Goal: Task Accomplishment & Management: Manage account settings

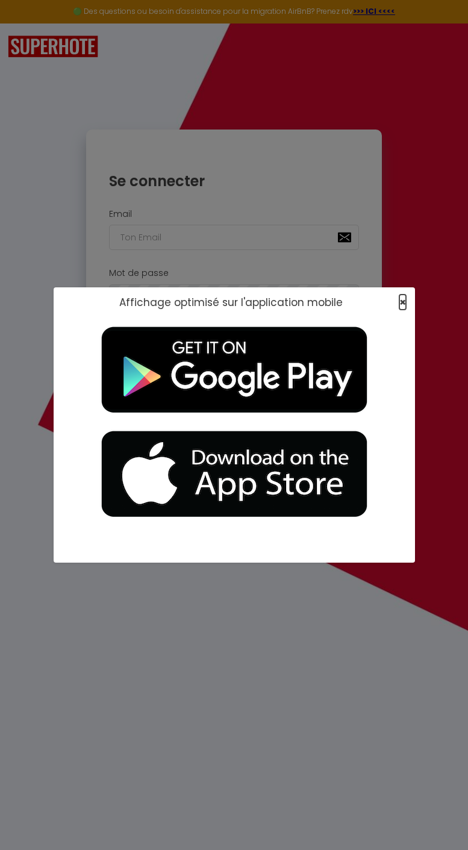
click at [403, 304] on span "×" at bounding box center [403, 302] width 7 height 15
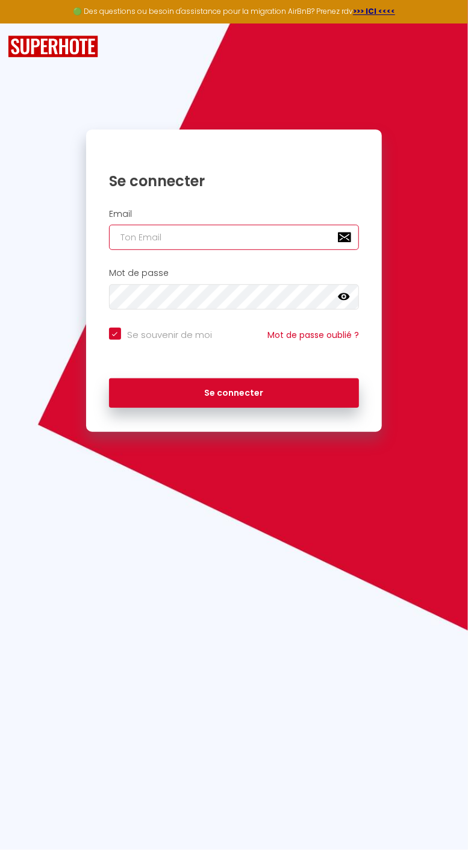
click at [227, 234] on input "email" at bounding box center [234, 237] width 250 height 25
type input "[EMAIL_ADDRESS][DOMAIN_NAME]"
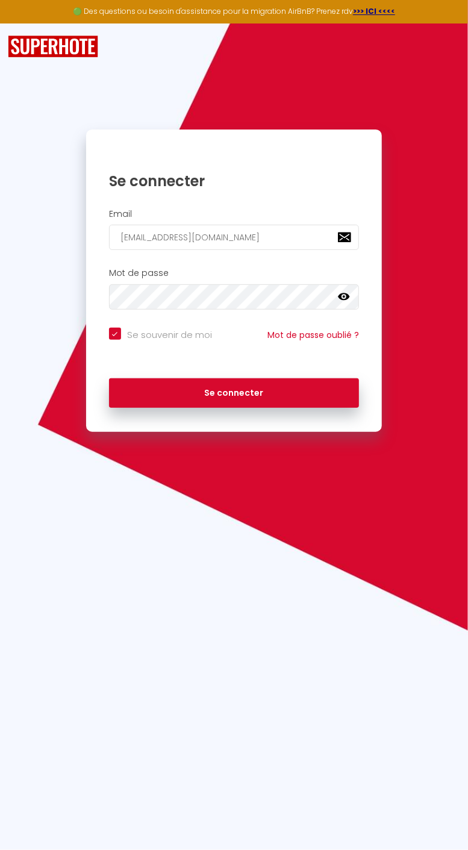
click at [109, 379] on button "Se connecter" at bounding box center [234, 394] width 250 height 30
checkbox input "true"
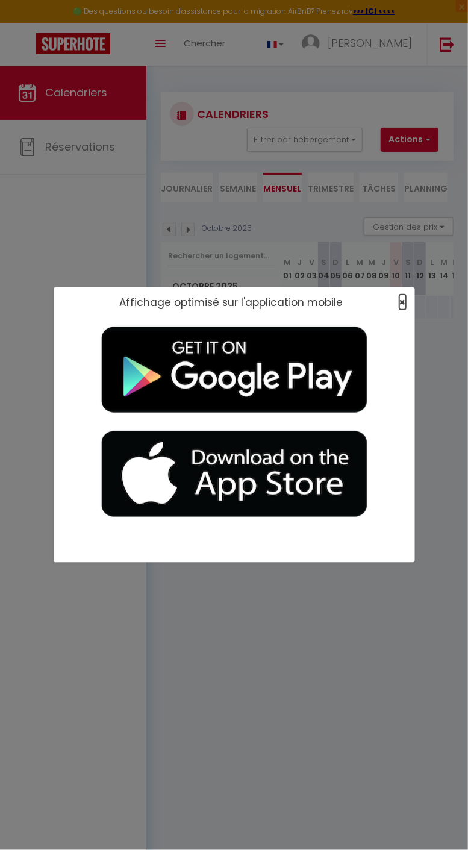
click at [400, 298] on span "×" at bounding box center [403, 302] width 7 height 15
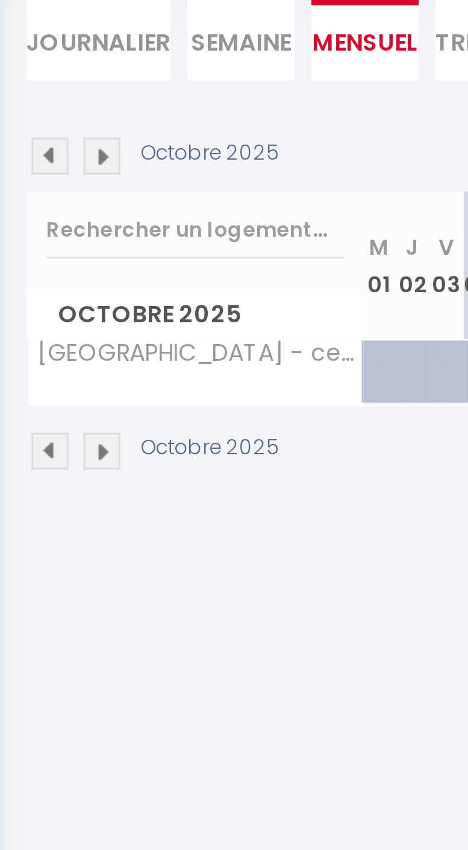
click at [190, 336] on img at bounding box center [187, 335] width 13 height 13
